Goal: Task Accomplishment & Management: Use online tool/utility

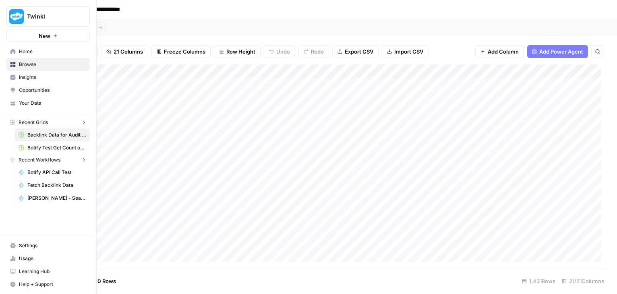
click at [9, 15] on img "Workspace: Twinkl" at bounding box center [16, 16] width 14 height 14
click at [8, 51] on link "Home" at bounding box center [47, 51] width 83 height 13
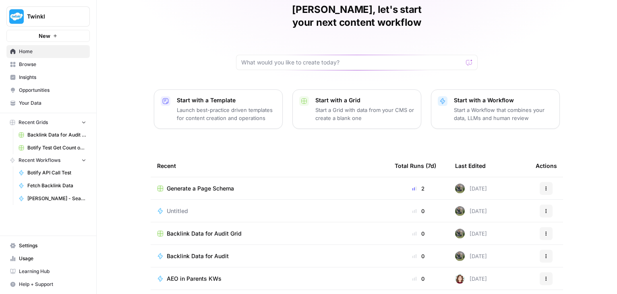
scroll to position [76, 0]
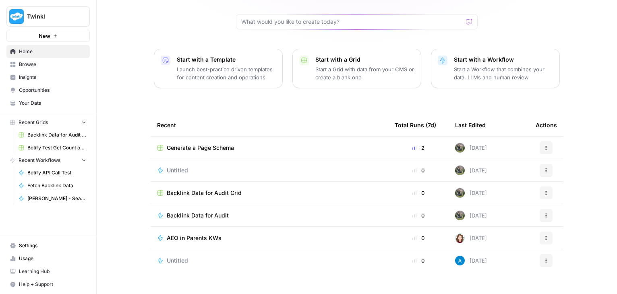
click at [41, 67] on span "Browse" at bounding box center [52, 64] width 67 height 7
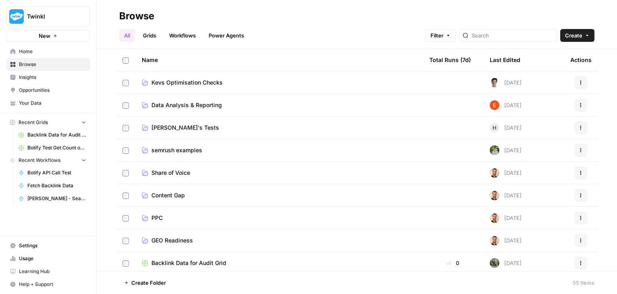
click at [186, 121] on td "[PERSON_NAME]'s Tests" at bounding box center [278, 127] width 287 height 22
click at [180, 129] on span "[PERSON_NAME]'s Tests" at bounding box center [185, 128] width 68 height 8
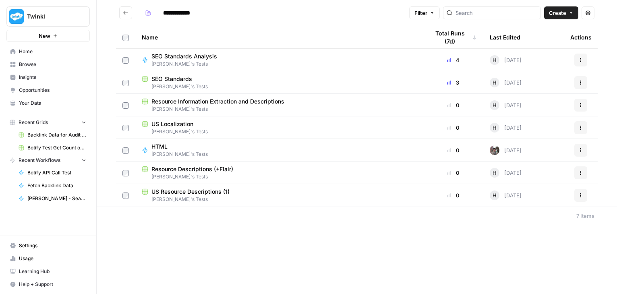
click at [217, 107] on span "[PERSON_NAME]'s Tests" at bounding box center [279, 108] width 274 height 7
type input "**********"
click at [130, 15] on button "Go back" at bounding box center [125, 12] width 13 height 13
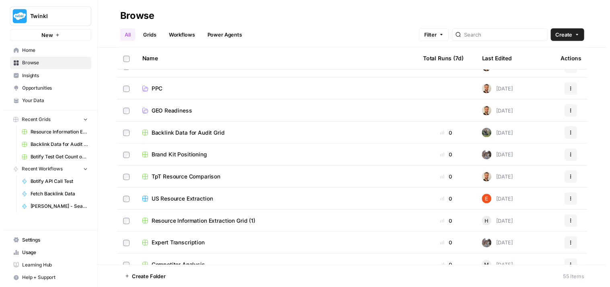
scroll to position [161, 0]
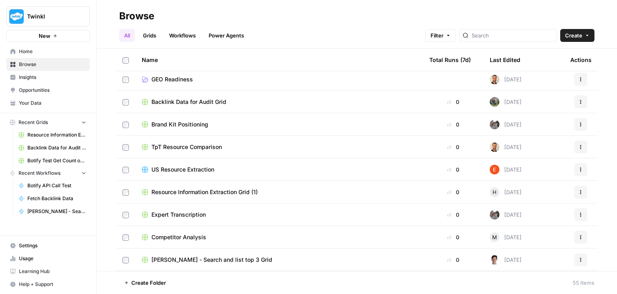
click at [208, 167] on span "US Resource Extraction" at bounding box center [182, 169] width 63 height 8
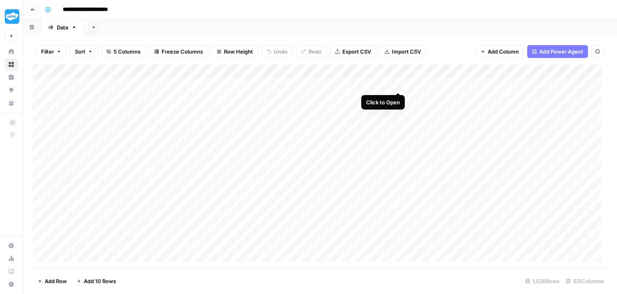
click at [398, 84] on div "Add Column" at bounding box center [320, 165] width 574 height 203
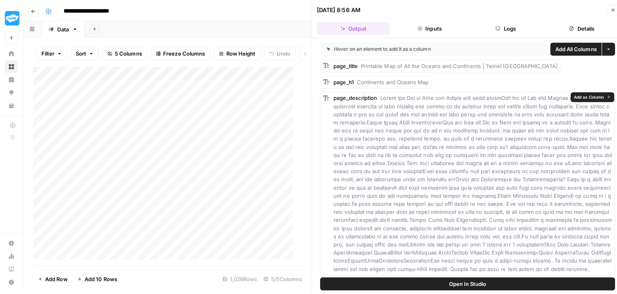
scroll to position [1, 0]
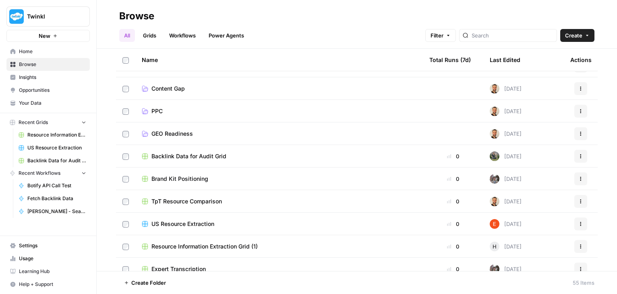
scroll to position [121, 0]
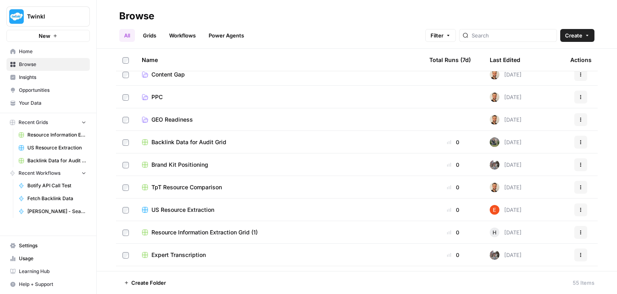
click at [182, 35] on link "Workflows" at bounding box center [182, 35] width 36 height 13
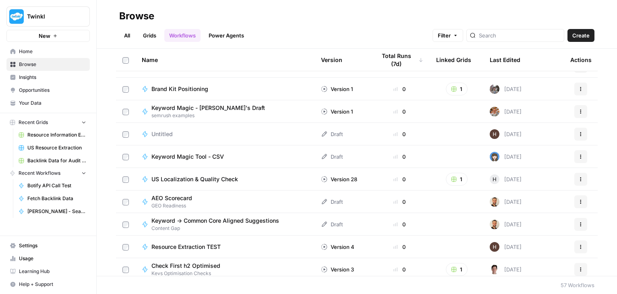
scroll to position [282, 0]
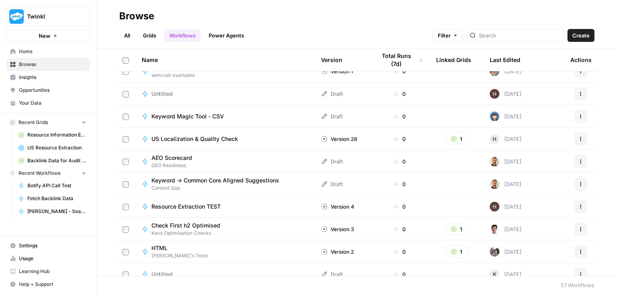
click at [202, 206] on span "Resource Extraction TEST" at bounding box center [185, 206] width 69 height 8
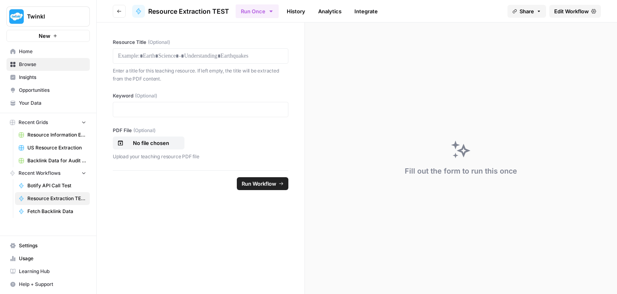
click at [560, 10] on span "Edit Workflow" at bounding box center [571, 11] width 35 height 8
